Goal: Task Accomplishment & Management: Complete application form

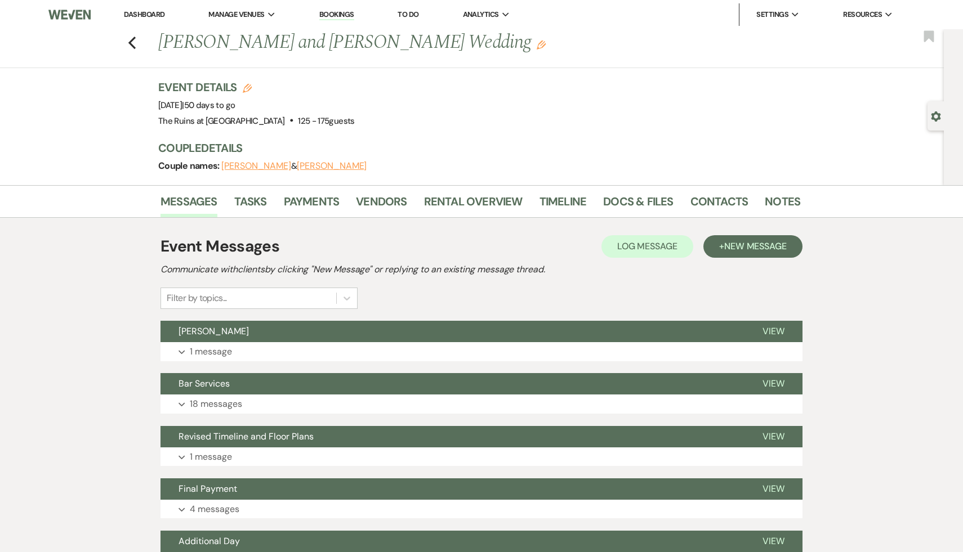
click at [133, 15] on link "Dashboard" at bounding box center [144, 15] width 41 height 10
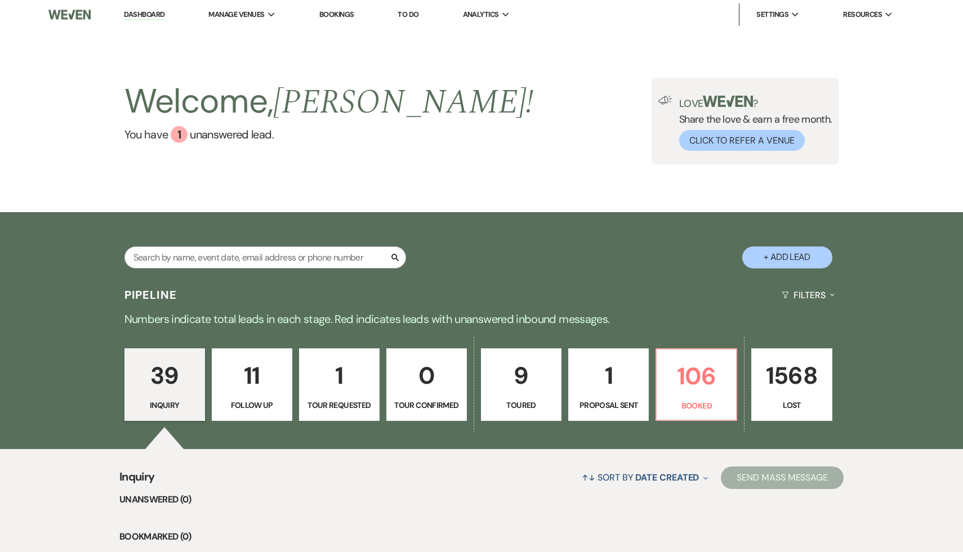
click at [779, 263] on button "+ Add Lead" at bounding box center [787, 258] width 90 height 22
select select "534"
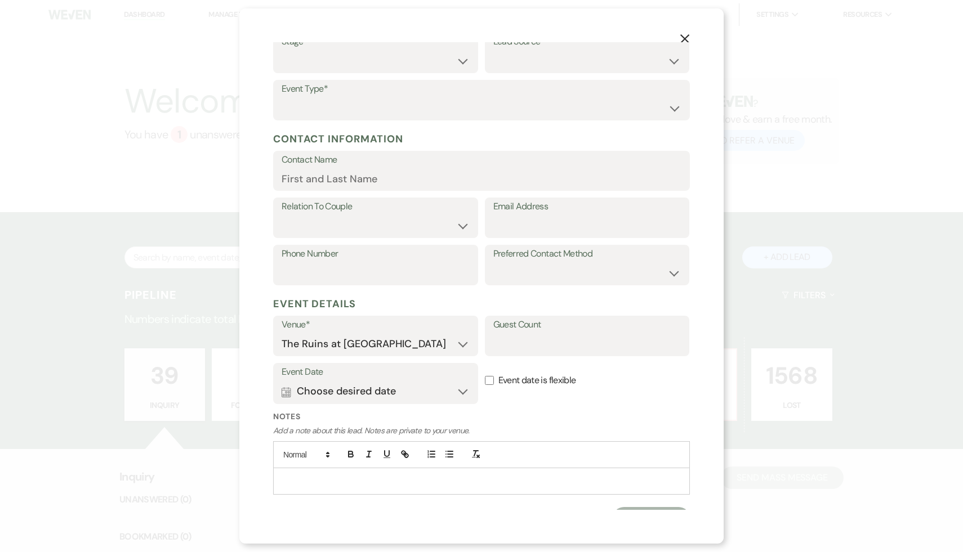
scroll to position [84, 0]
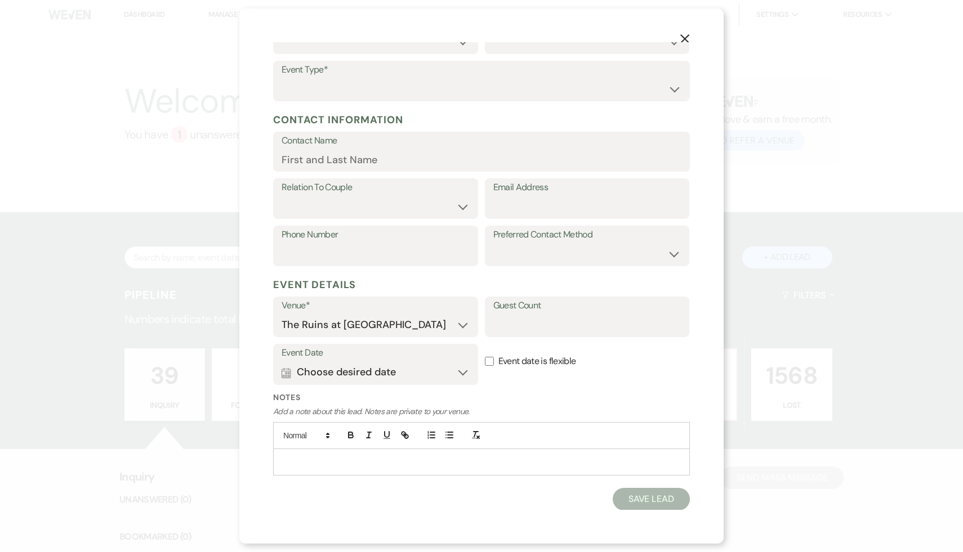
click at [328, 457] on p at bounding box center [481, 462] width 399 height 12
drag, startPoint x: 399, startPoint y: 481, endPoint x: 298, endPoint y: 482, distance: 100.8
click at [298, 482] on li "elliewils2232@gmail.com" at bounding box center [486, 487] width 387 height 12
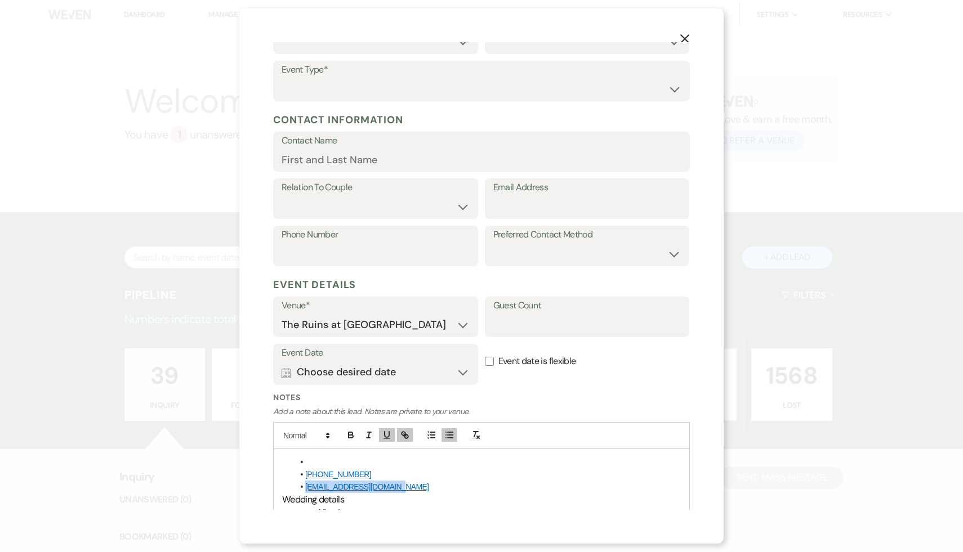
copy li "elliewils2232@gmail.com"
click at [569, 200] on input "Email Address" at bounding box center [587, 207] width 188 height 22
paste input "elliewils2232@gmail.com"
type input "elliewils2232@gmail.com"
drag, startPoint x: 365, startPoint y: 471, endPoint x: 289, endPoint y: 468, distance: 76.1
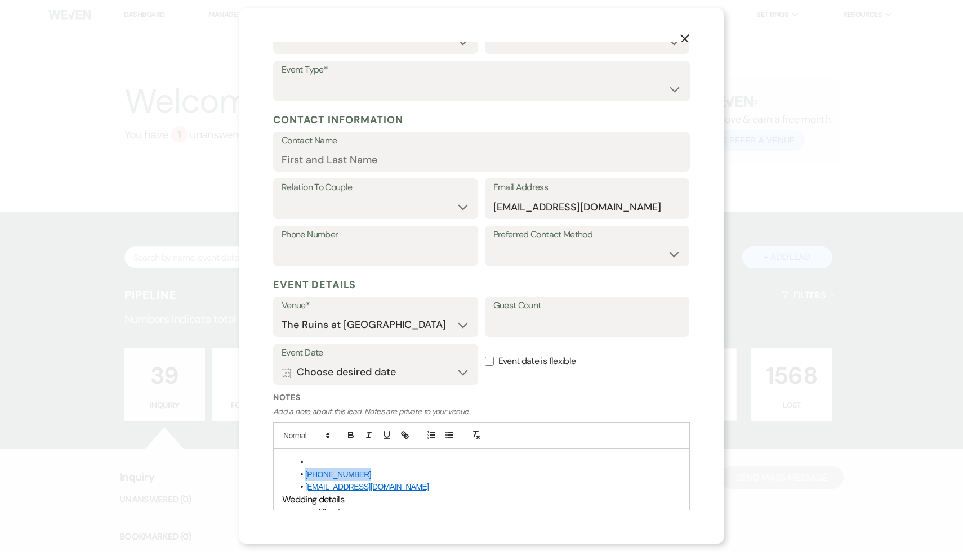
click at [289, 468] on div "(646) 387-5014 elliewils2232@gmail.com Wedding details Wedding date They reques…" at bounding box center [481, 544] width 415 height 190
copy link "(646) 387-5014"
click at [400, 251] on input "Phone Number" at bounding box center [375, 254] width 188 height 22
paste input "(646) 387-5014"
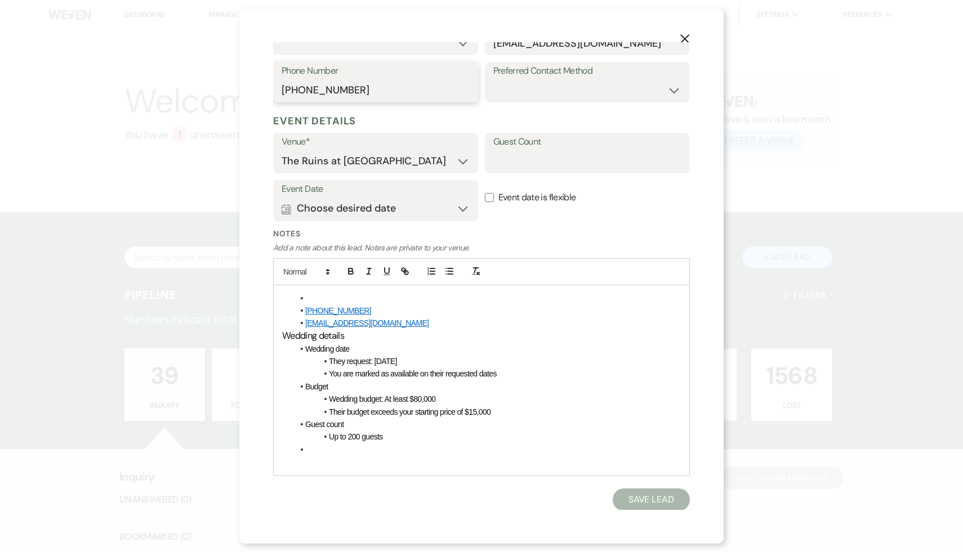
scroll to position [0, 0]
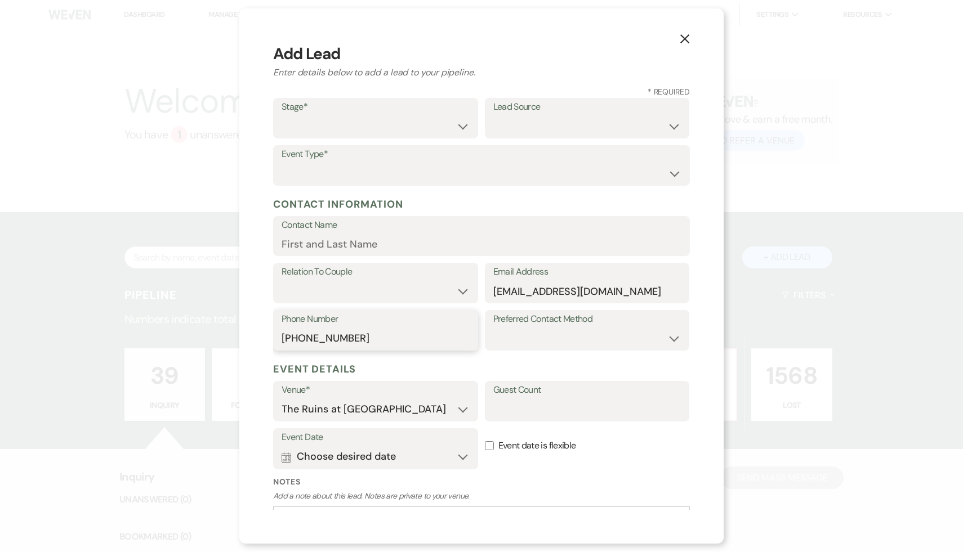
type input "(646) 387-5014"
click at [462, 124] on select "Inquiry Follow Up Tour Requested Tour Confirmed Toured Proposal Sent Booked Lost" at bounding box center [375, 126] width 188 height 22
select select "1"
click at [281, 115] on select "Inquiry Follow Up Tour Requested Tour Confirmed Toured Proposal Sent Booked Lost" at bounding box center [375, 126] width 188 height 22
click at [672, 123] on select "Weven Venue Website Instagram Facebook Pinterest Google The Knot Wedding Wire H…" at bounding box center [587, 126] width 188 height 22
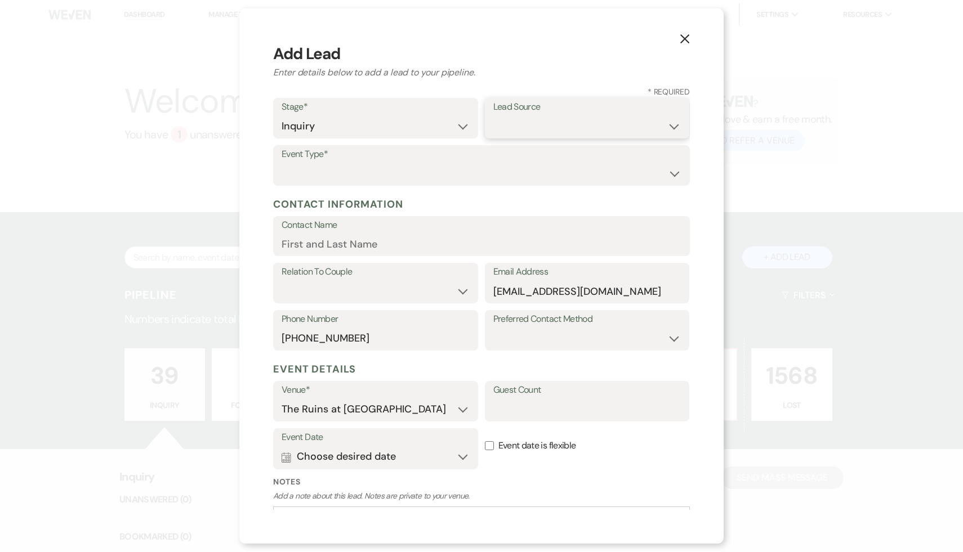
select select "17"
click at [493, 115] on select "Weven Venue Website Instagram Facebook Pinterest Google The Knot Wedding Wire H…" at bounding box center [587, 126] width 188 height 22
click at [446, 244] on input "Contact Name" at bounding box center [481, 244] width 400 height 22
type input "Alyssa"
click at [467, 290] on select "Couple Planner Parent of Couple Family Member Friend Other" at bounding box center [375, 291] width 188 height 22
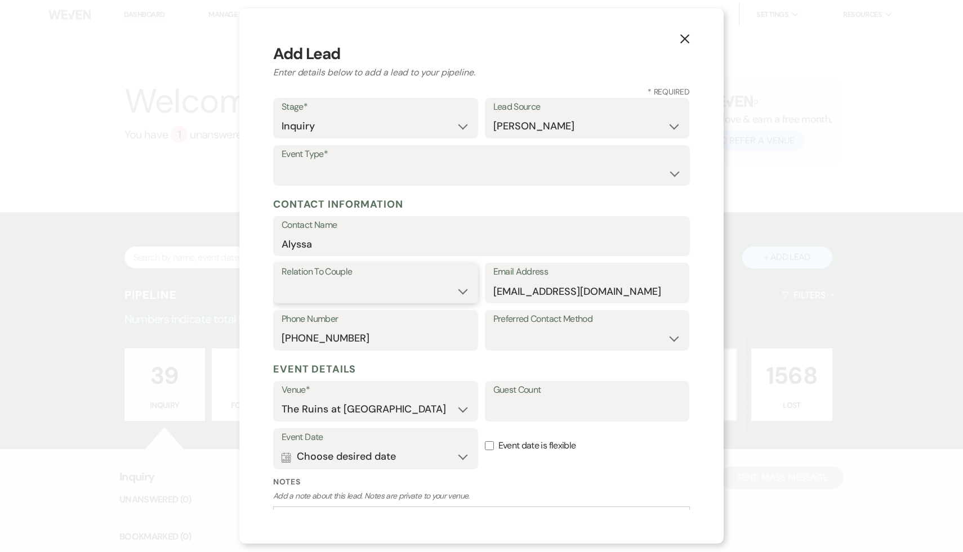
select select "1"
click at [281, 280] on select "Couple Planner Parent of Couple Family Member Friend Other" at bounding box center [375, 291] width 188 height 22
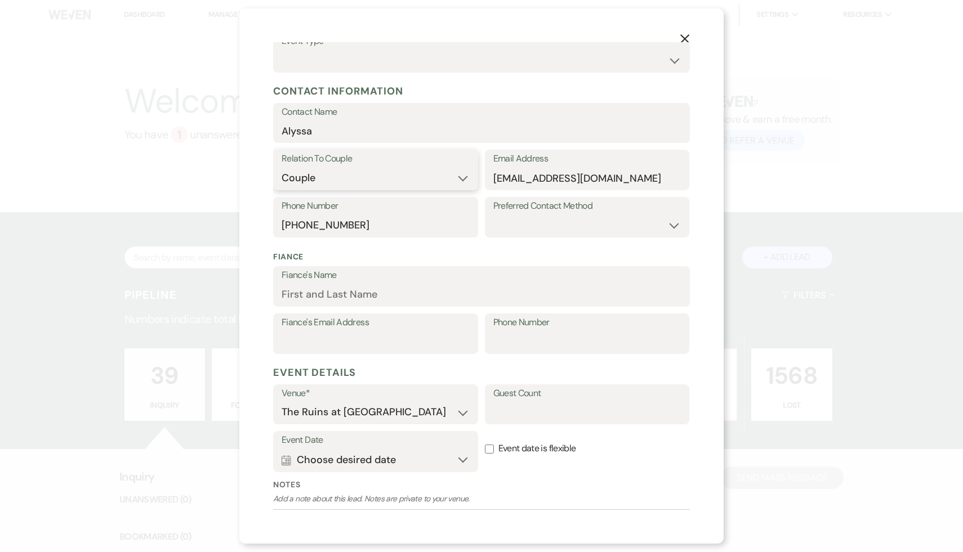
scroll to position [137, 0]
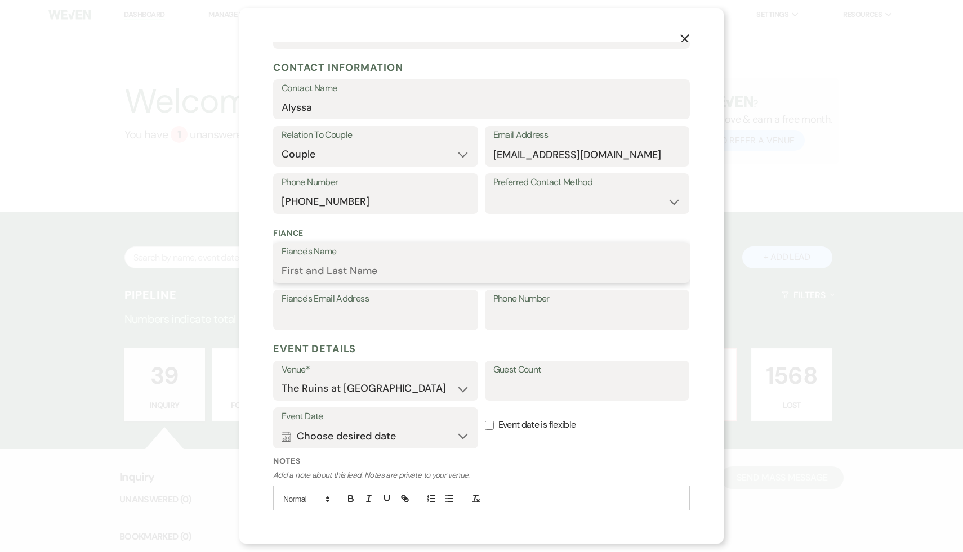
click at [384, 274] on input "Fiance's Name" at bounding box center [481, 271] width 400 height 22
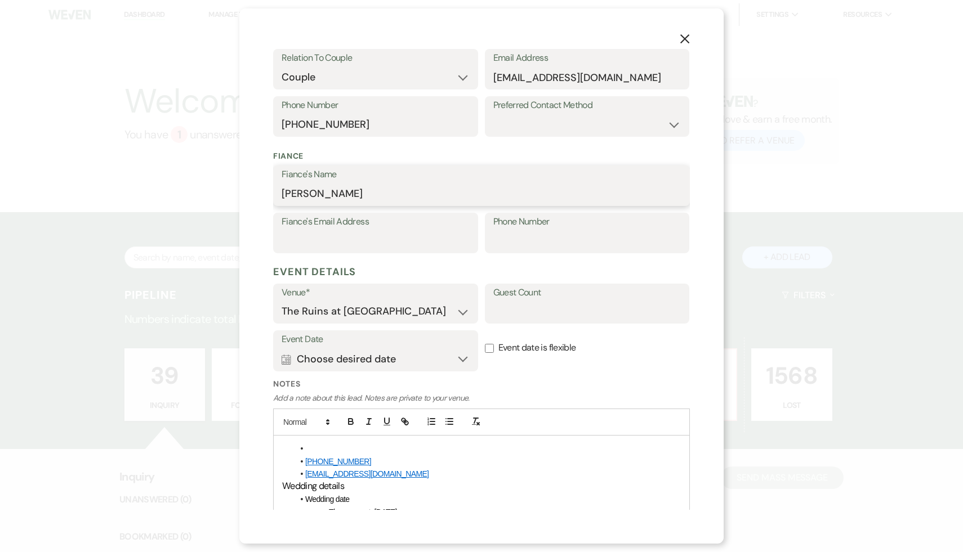
scroll to position [365, 0]
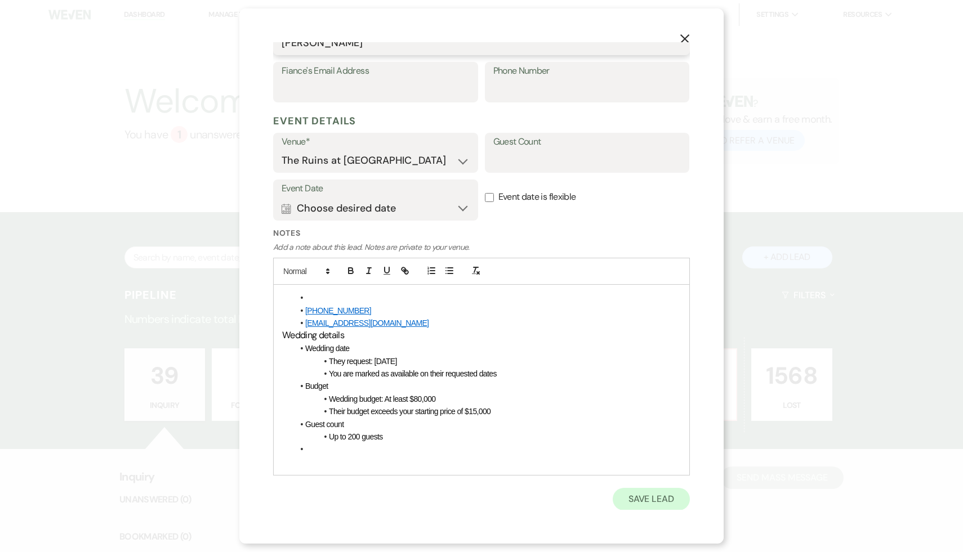
type input "John"
click at [655, 496] on button "Save Lead" at bounding box center [650, 499] width 77 height 23
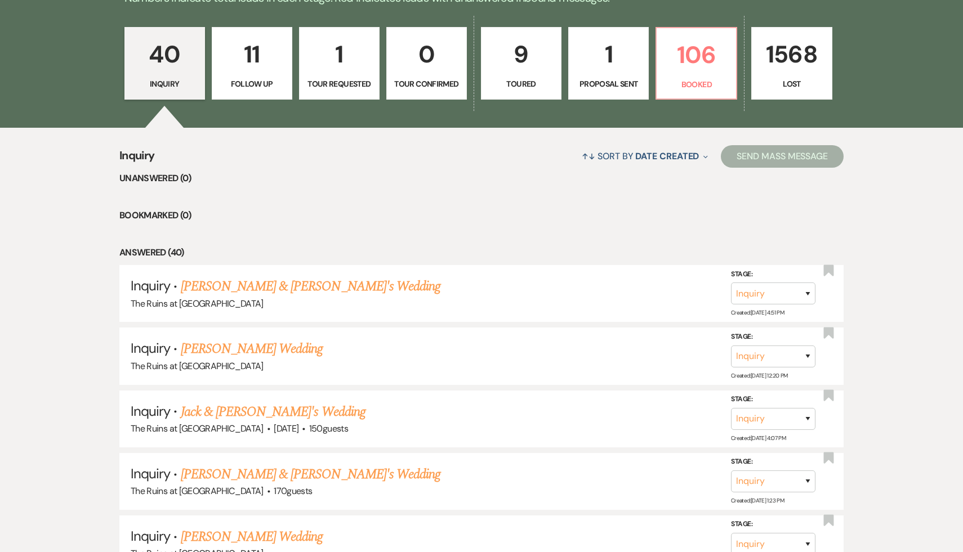
scroll to position [329, 0]
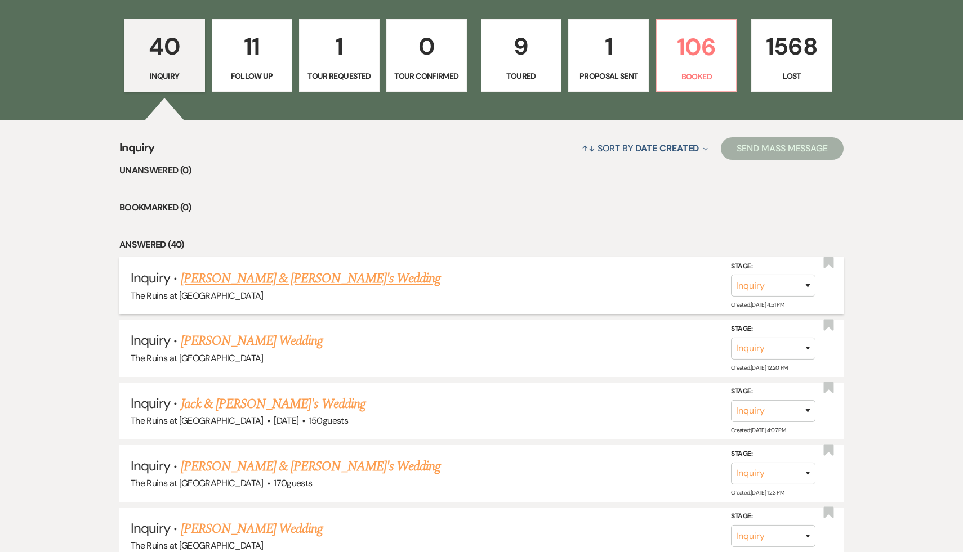
click at [251, 280] on link "John & Alyssa's Wedding" at bounding box center [311, 279] width 260 height 20
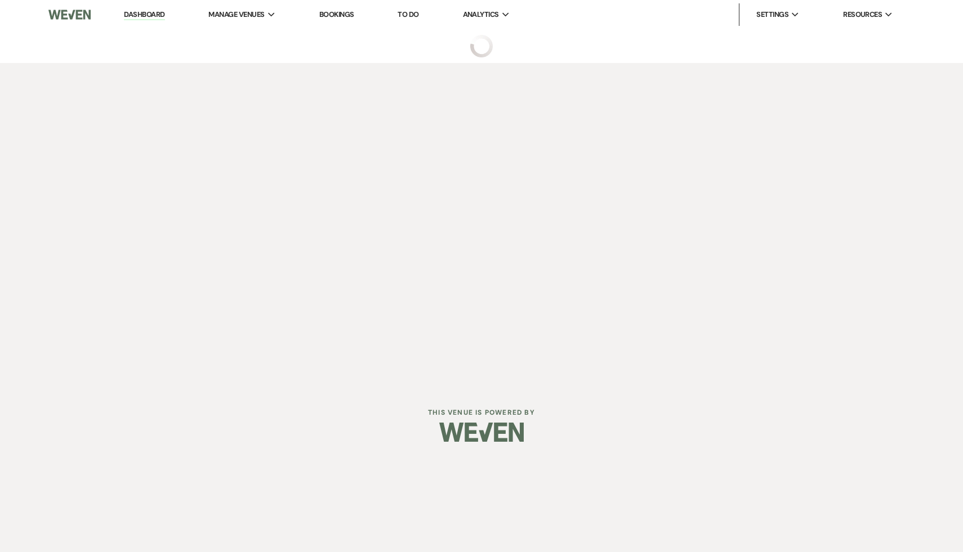
select select "17"
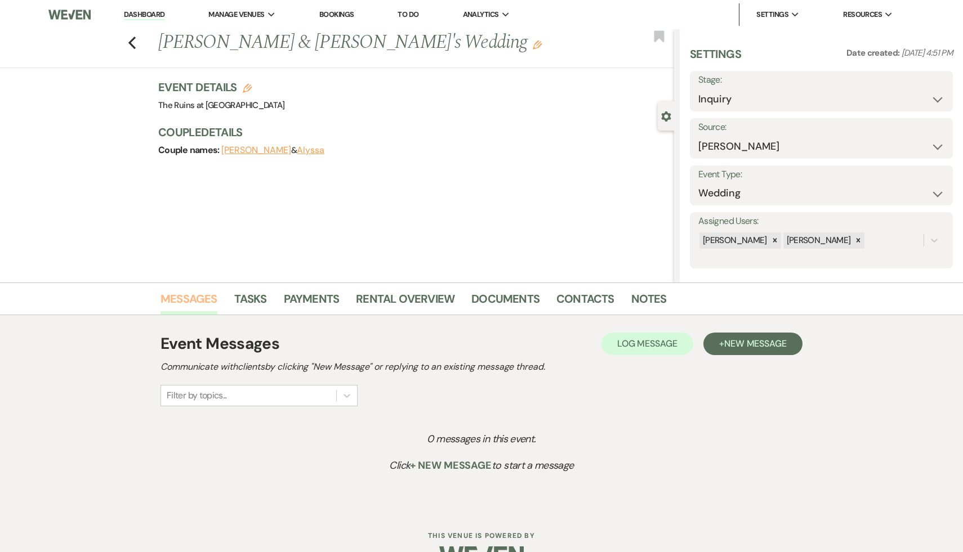
click at [187, 301] on link "Messages" at bounding box center [188, 302] width 57 height 25
click at [187, 296] on link "Messages" at bounding box center [188, 302] width 57 height 25
click at [754, 346] on span "New Message" at bounding box center [755, 344] width 62 height 12
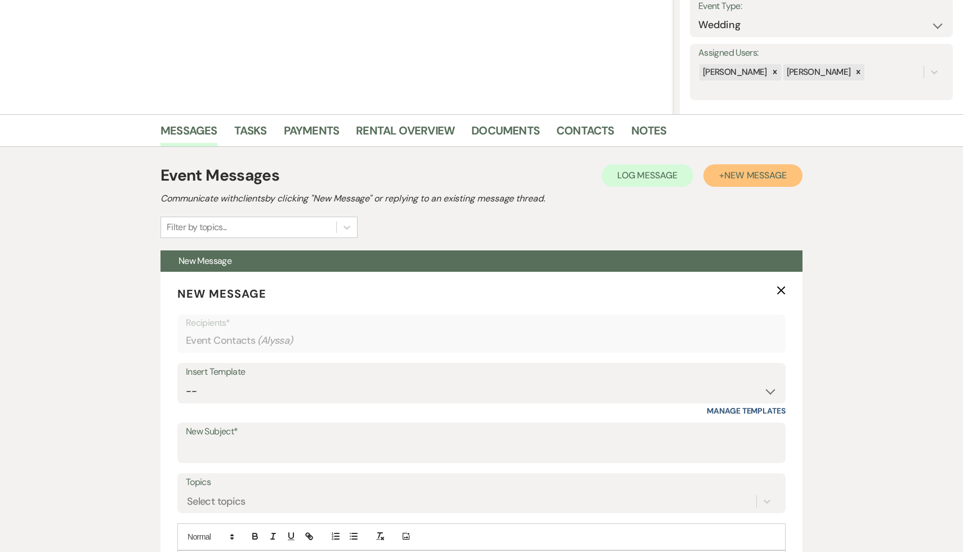
scroll to position [258, 0]
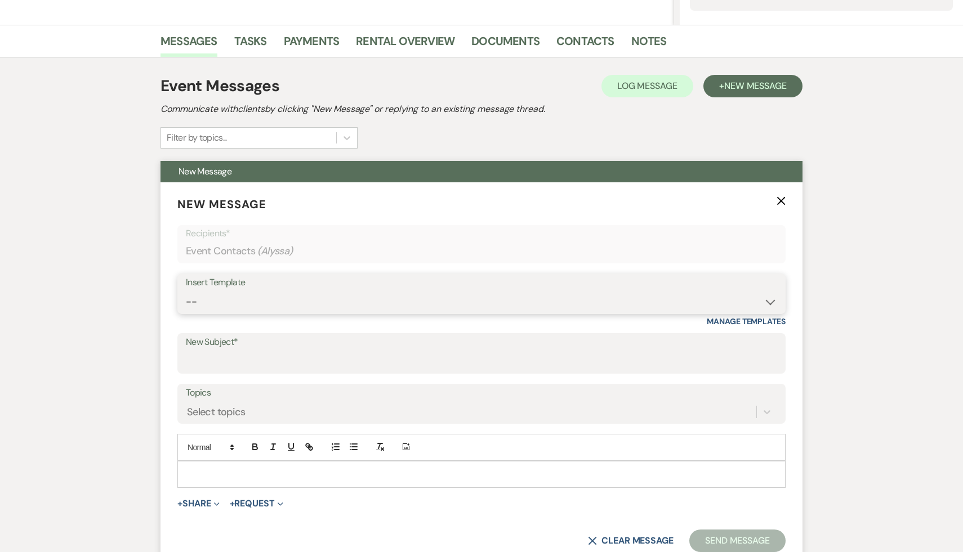
click at [770, 298] on select "-- Weven Planning Portal Introduction (Booked Events) Initial Inquiry Response …" at bounding box center [481, 302] width 591 height 22
select select "566"
click at [186, 291] on select "-- Weven Planning Portal Introduction (Booked Events) Initial Inquiry Response …" at bounding box center [481, 302] width 591 height 22
type input "Thank you for your interest in The Ruins at Sassafras!"
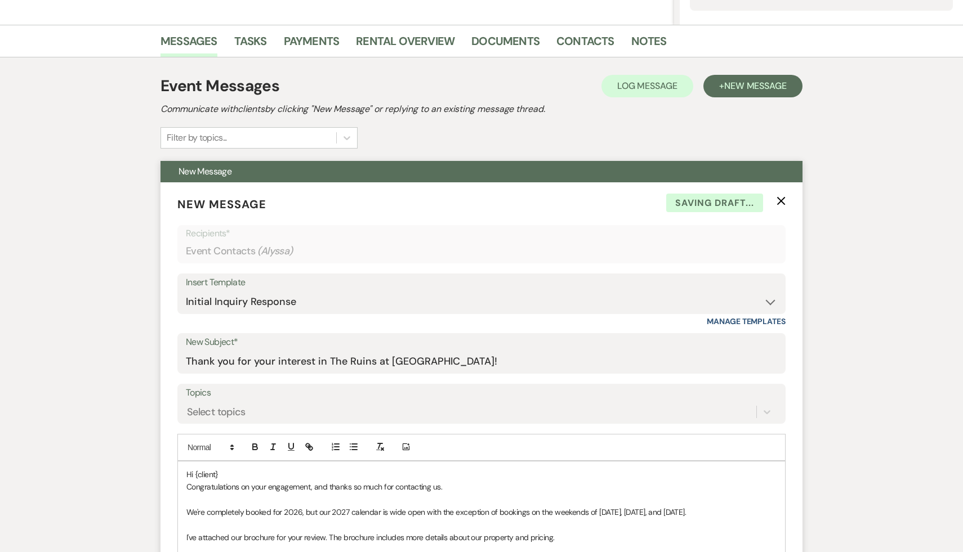
click at [229, 473] on p "Hi {client}" at bounding box center [481, 474] width 590 height 12
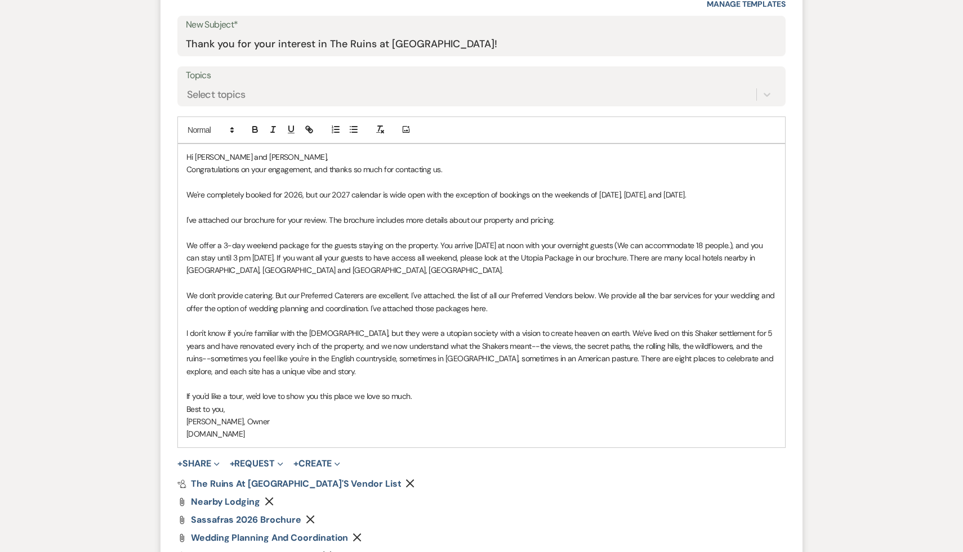
scroll to position [704, 0]
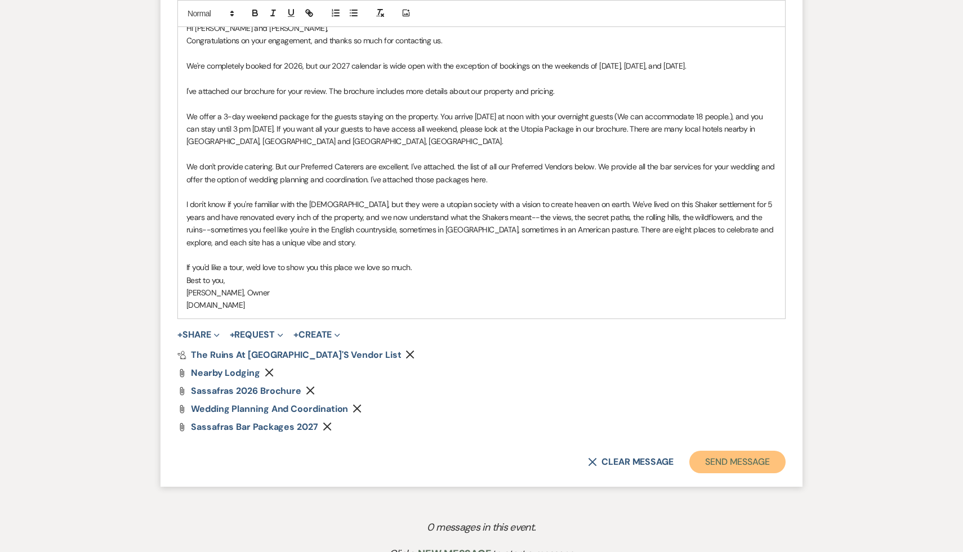
click at [749, 462] on button "Send Message" at bounding box center [737, 462] width 96 height 23
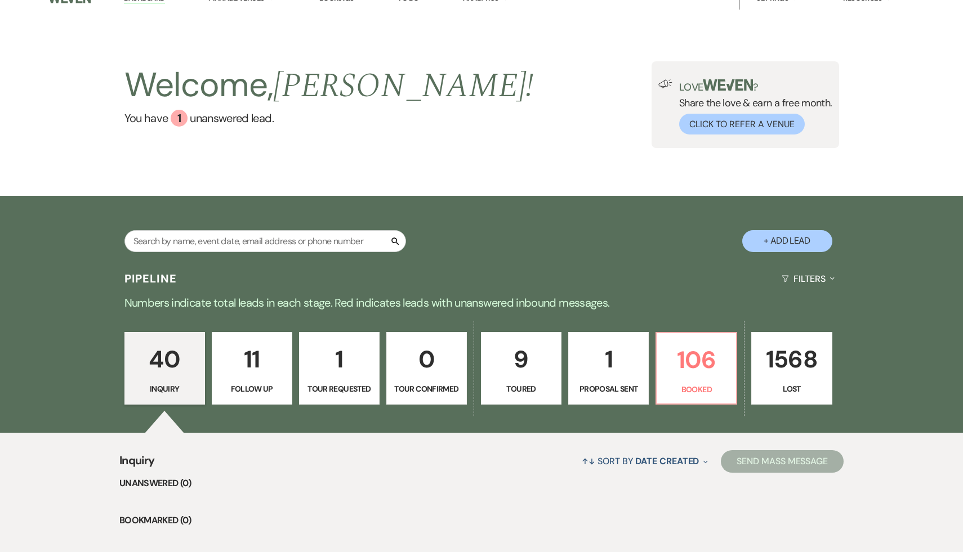
scroll to position [1, 0]
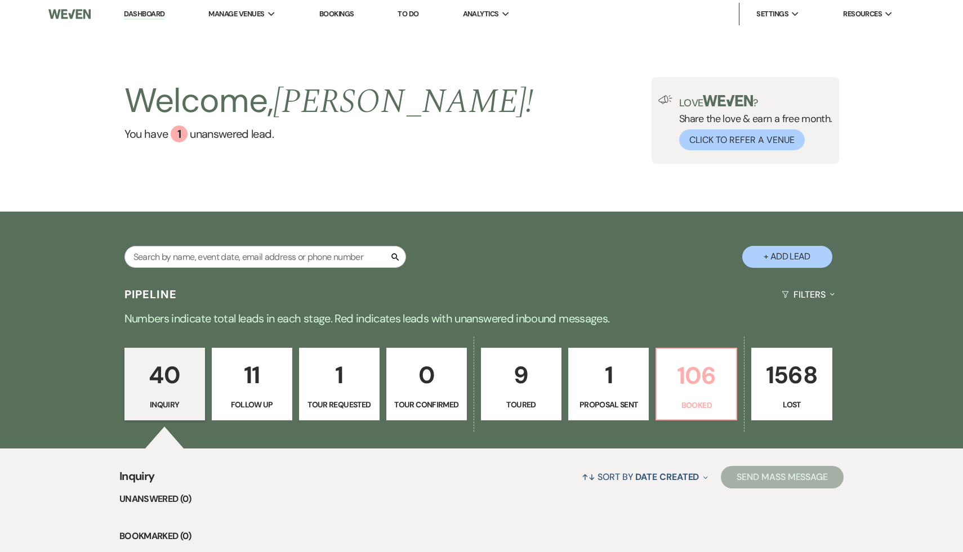
click at [686, 370] on p "106" at bounding box center [696, 376] width 66 height 38
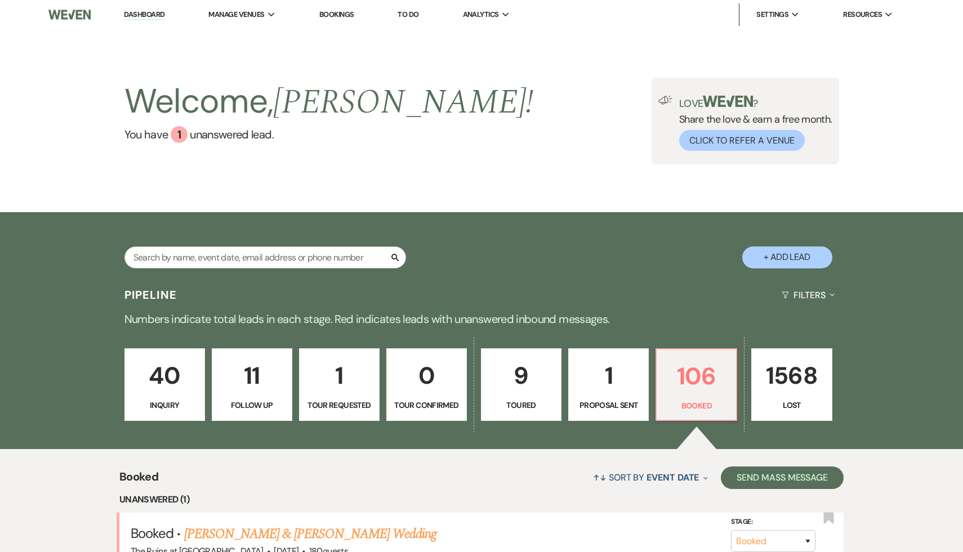
scroll to position [2, 0]
